Goal: Task Accomplishment & Management: Manage account settings

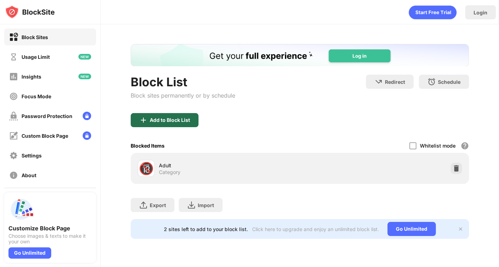
click at [192, 122] on div "Add to Block List" at bounding box center [165, 120] width 68 height 14
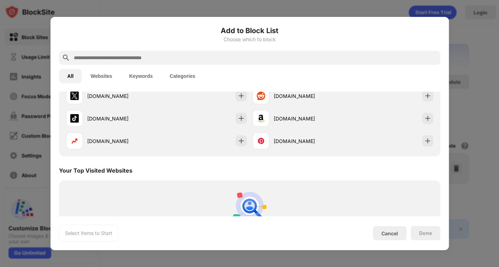
scroll to position [118, 0]
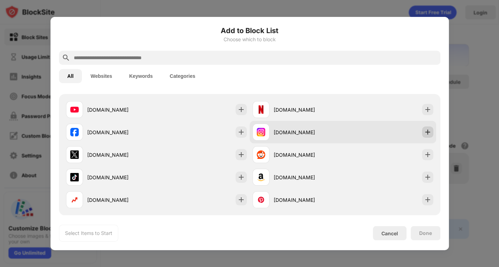
click at [424, 131] on img at bounding box center [427, 132] width 7 height 7
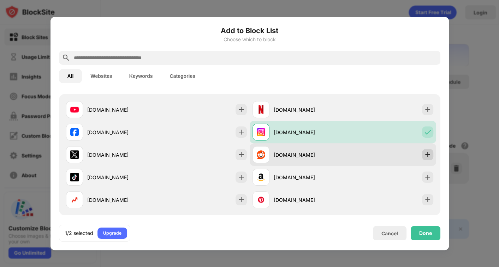
click at [424, 155] on img at bounding box center [427, 154] width 7 height 7
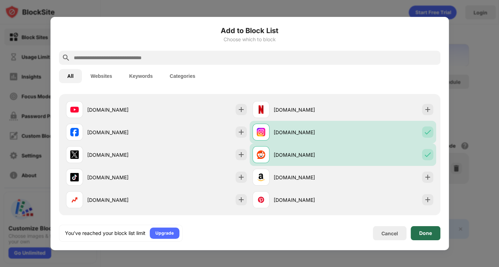
click at [427, 235] on div "Done" at bounding box center [425, 234] width 13 height 6
